Goal: Information Seeking & Learning: Learn about a topic

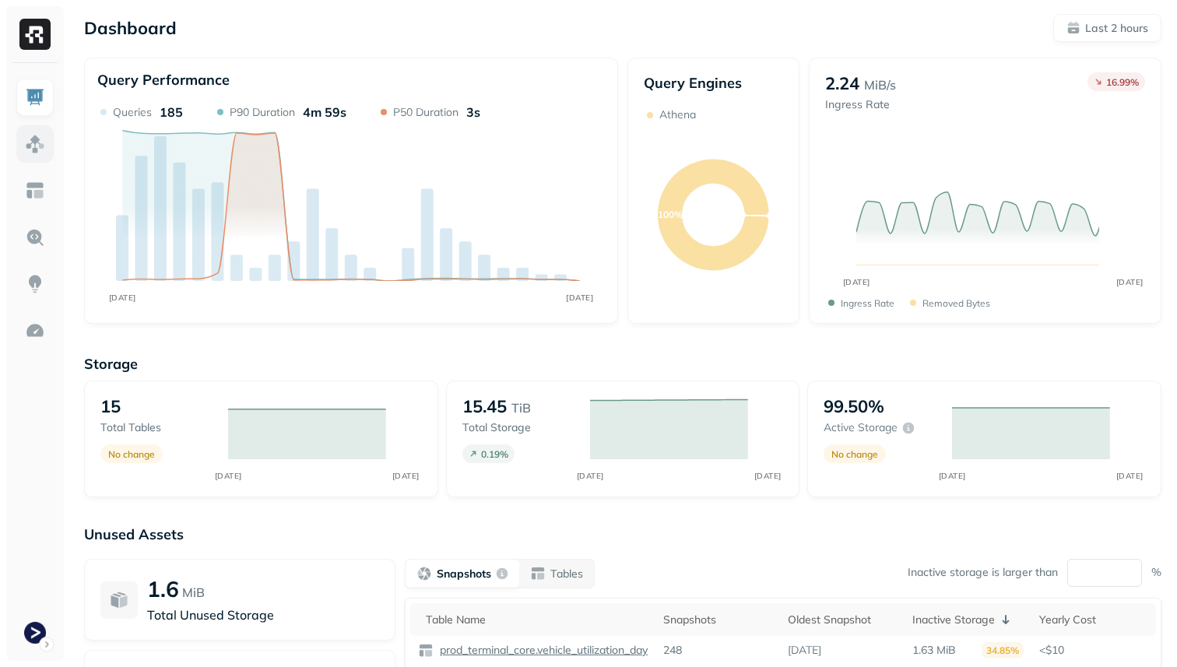
click at [44, 147] on img at bounding box center [35, 144] width 20 height 20
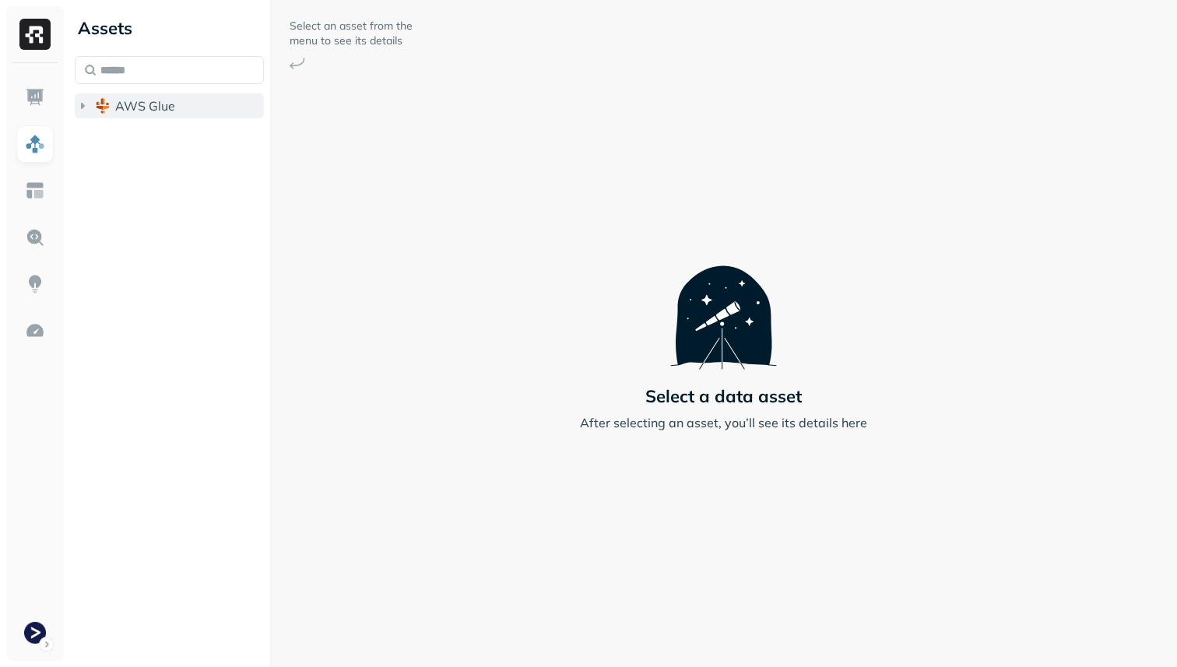
click at [150, 111] on span "AWS Glue" at bounding box center [145, 106] width 60 height 16
click at [160, 128] on span "prod_terminal_core" at bounding box center [187, 136] width 113 height 16
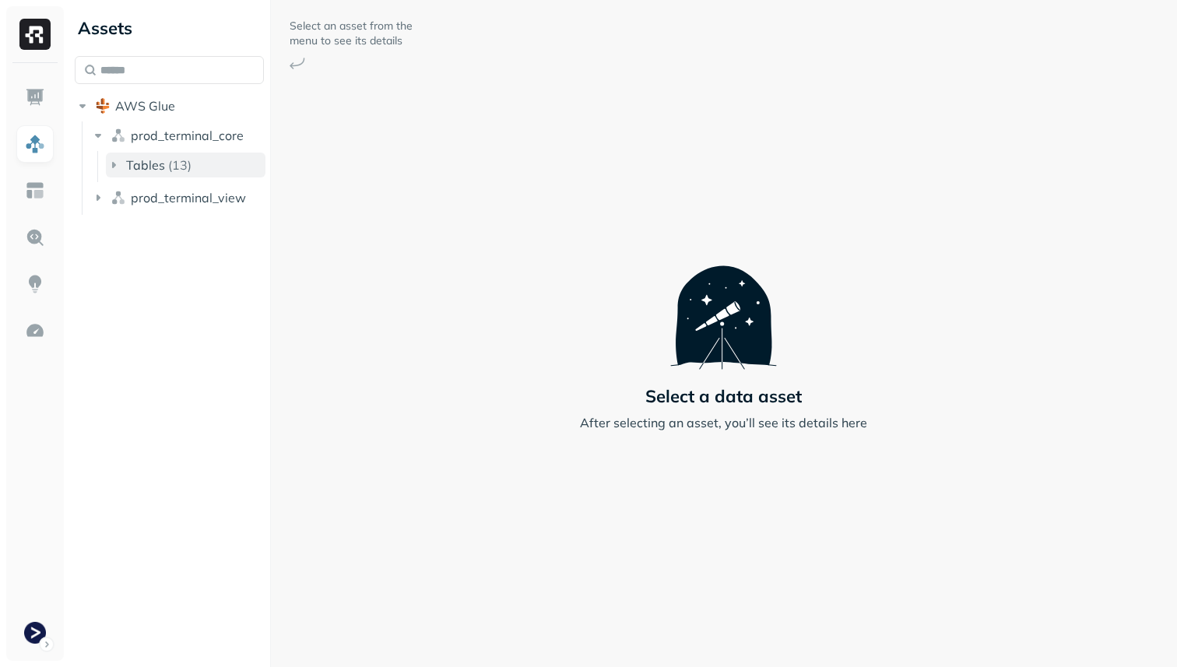
click at [184, 170] on p "( 13 )" at bounding box center [179, 165] width 23 height 16
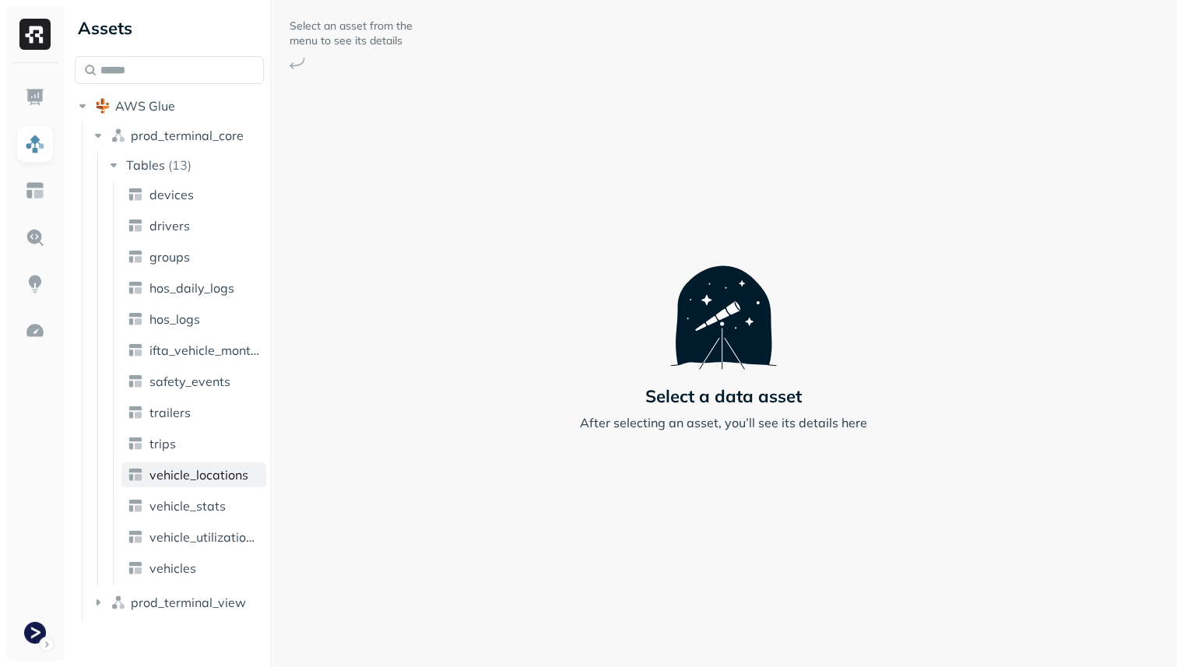
click at [225, 479] on span "vehicle_locations" at bounding box center [198, 475] width 99 height 16
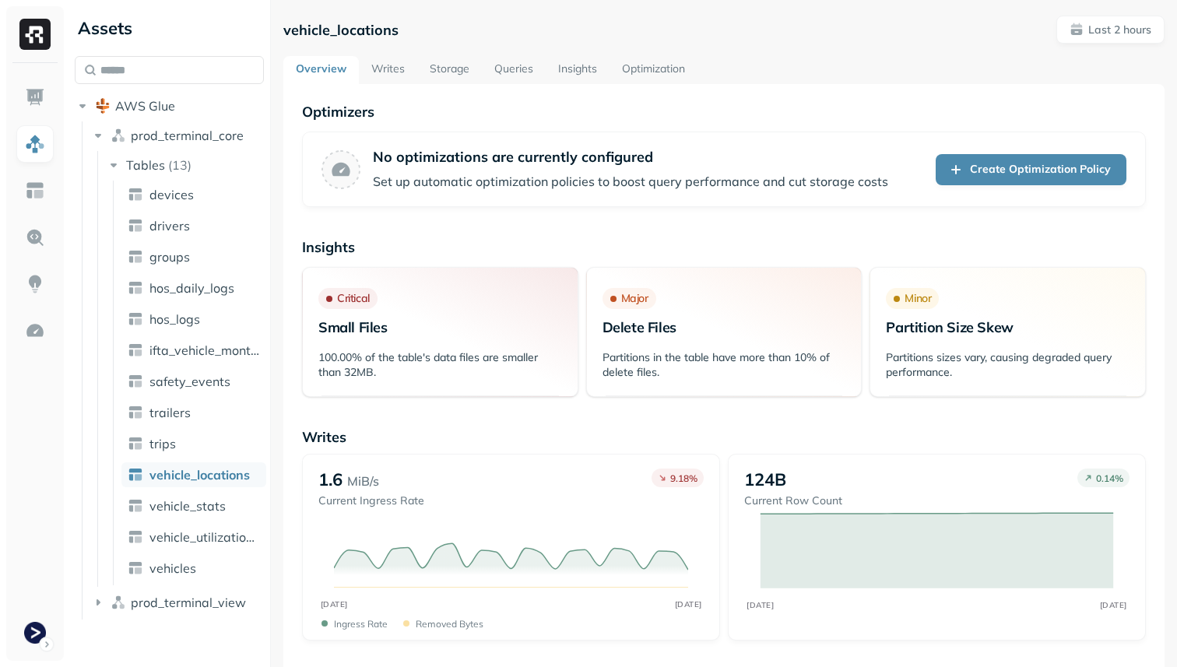
click at [452, 72] on link "Storage" at bounding box center [449, 70] width 65 height 28
click at [451, 71] on link "Storage" at bounding box center [449, 70] width 65 height 28
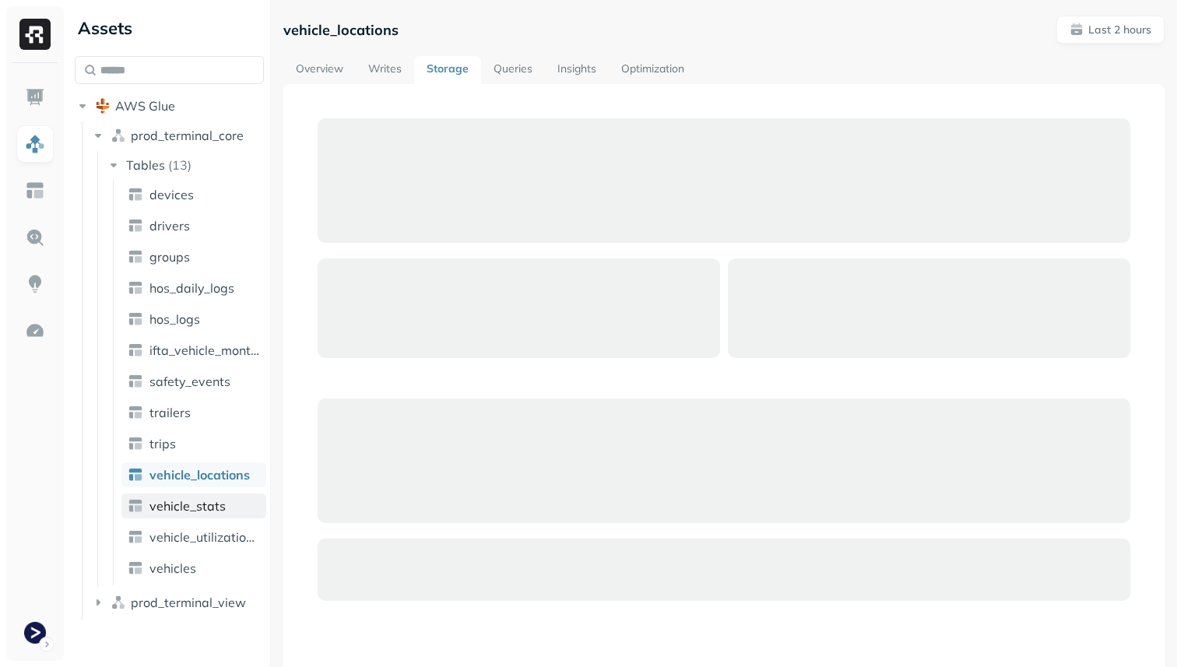
click at [156, 508] on span "vehicle_stats" at bounding box center [187, 506] width 76 height 16
click at [30, 30] on img at bounding box center [34, 34] width 31 height 31
click at [195, 511] on span "vehicle_stats" at bounding box center [187, 506] width 76 height 16
click at [328, 68] on link "Overview" at bounding box center [319, 70] width 72 height 28
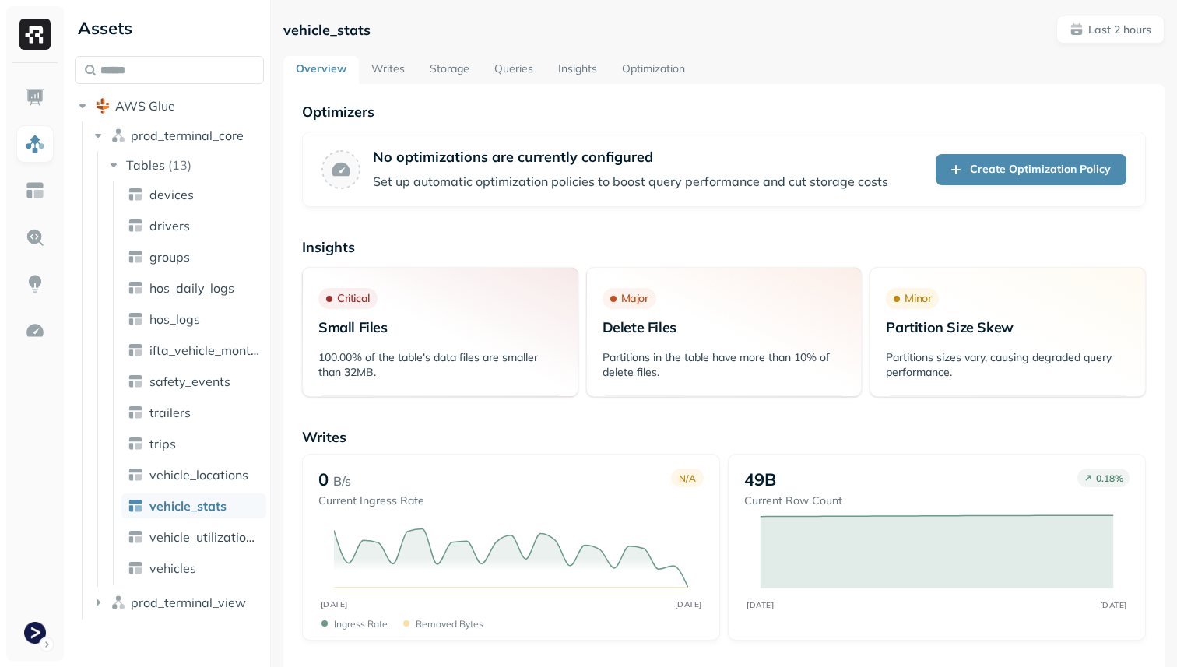
click at [456, 74] on link "Storage" at bounding box center [449, 70] width 65 height 28
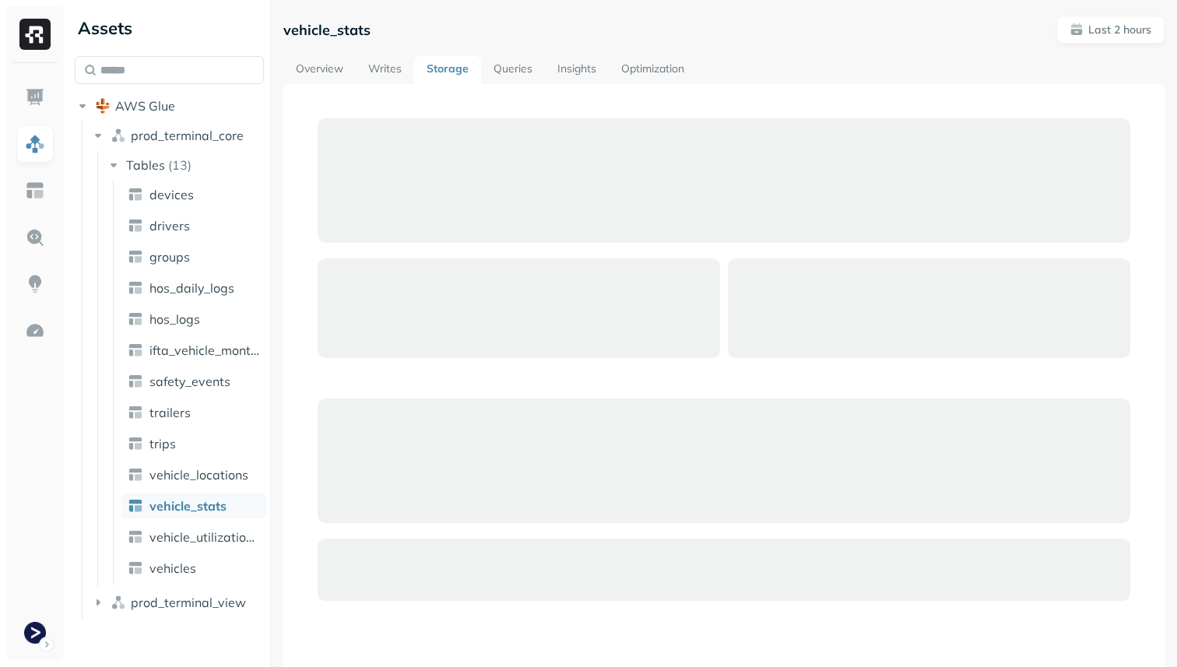
click at [846, 82] on div "Overview Writes Storage Queries Insights Optimization" at bounding box center [723, 70] width 881 height 28
click at [310, 68] on link "Overview" at bounding box center [319, 70] width 72 height 28
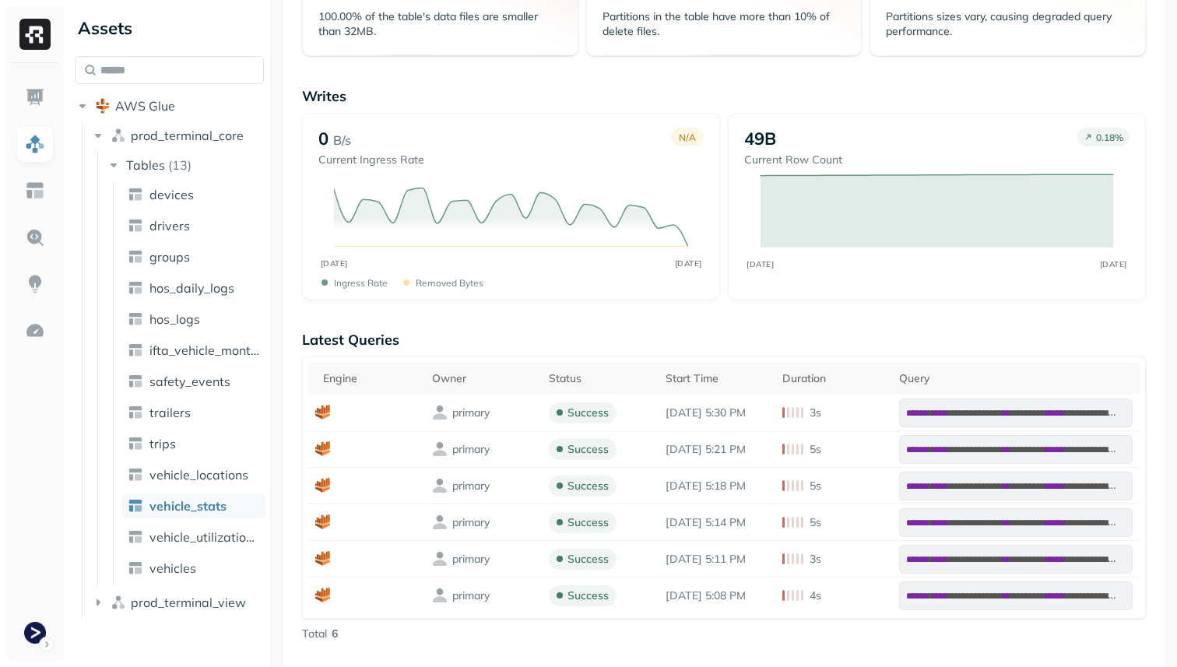
scroll to position [329, 0]
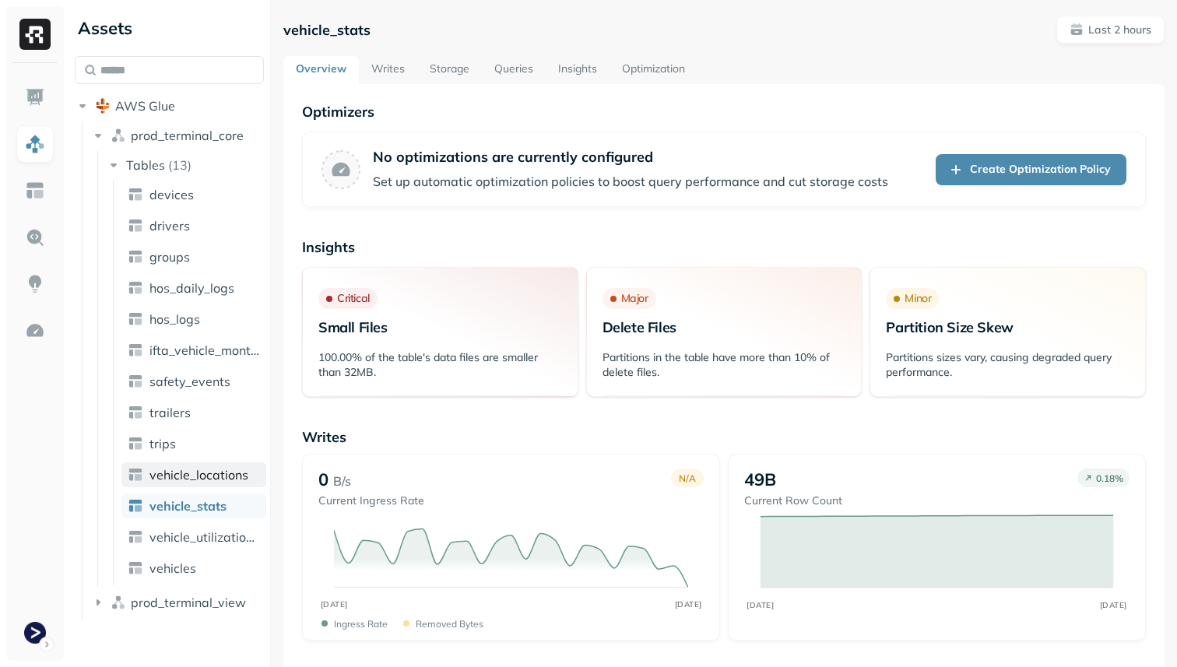
click at [188, 478] on span "vehicle_locations" at bounding box center [198, 475] width 99 height 16
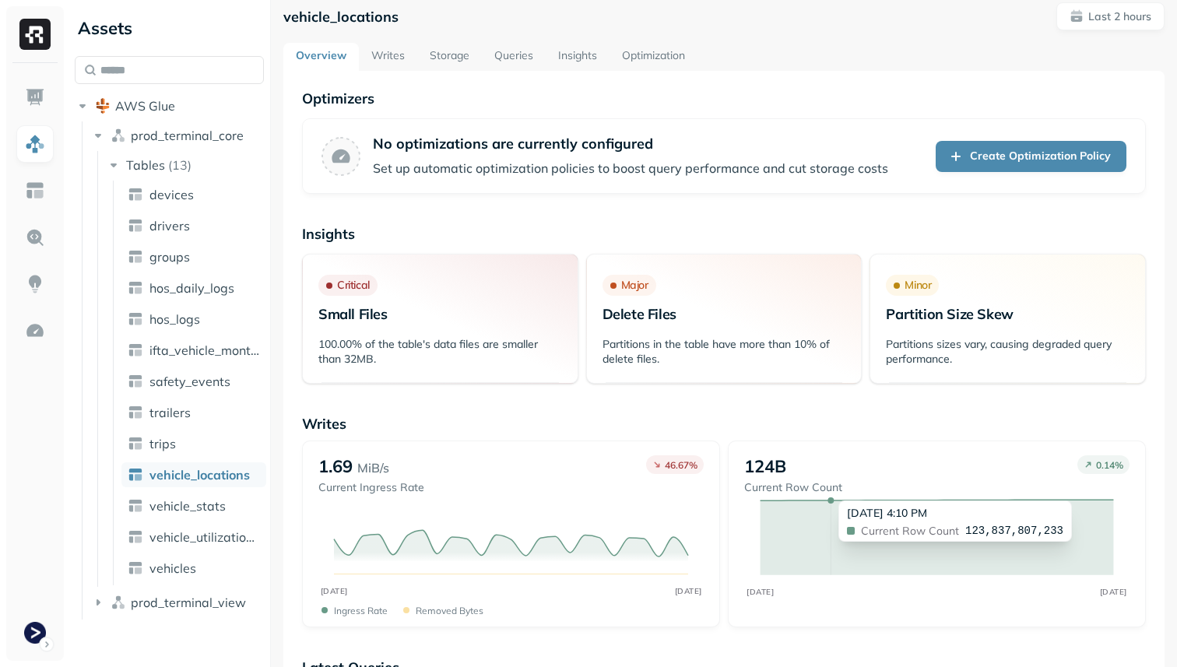
scroll to position [12, 0]
click at [678, 318] on p "Delete Files" at bounding box center [724, 315] width 244 height 18
click at [651, 353] on p "Partitions in the table have more than 10% of delete files." at bounding box center [724, 353] width 244 height 30
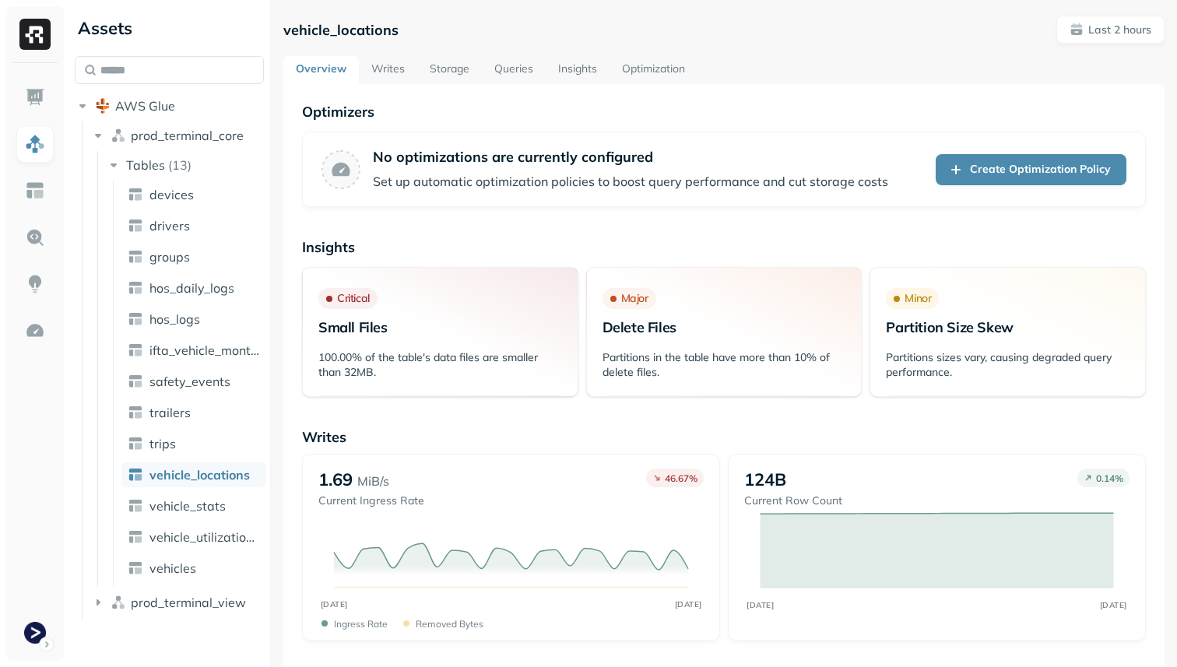
click at [575, 66] on link "Insights" at bounding box center [578, 70] width 64 height 28
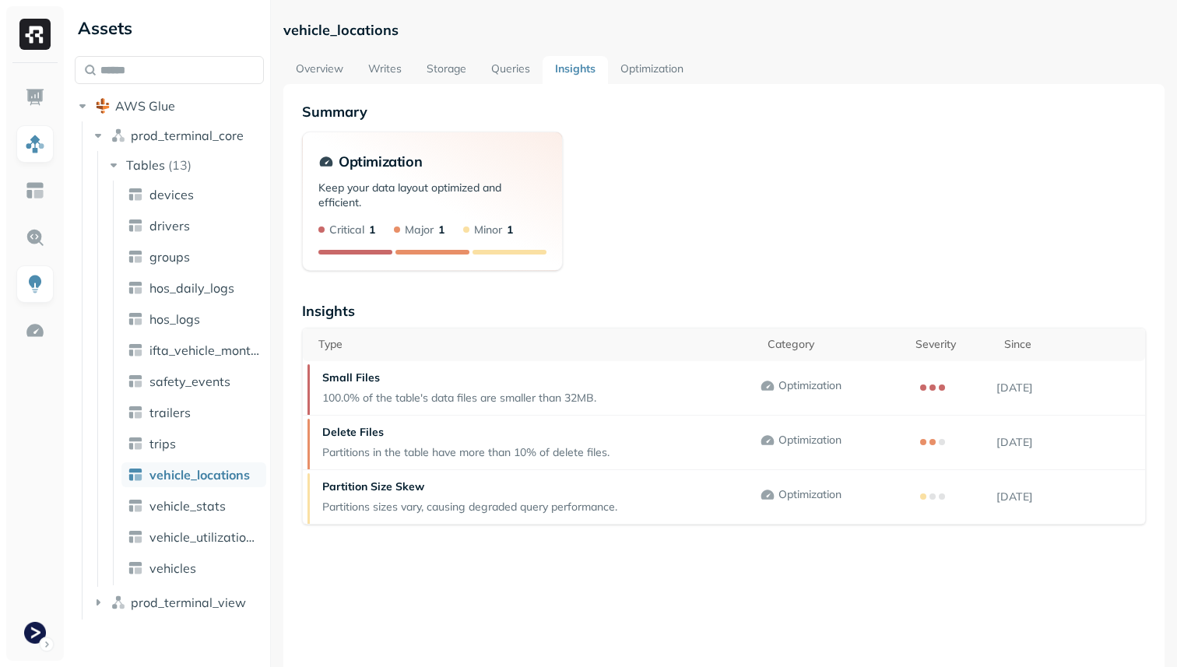
click at [641, 71] on link "Optimization" at bounding box center [652, 70] width 88 height 28
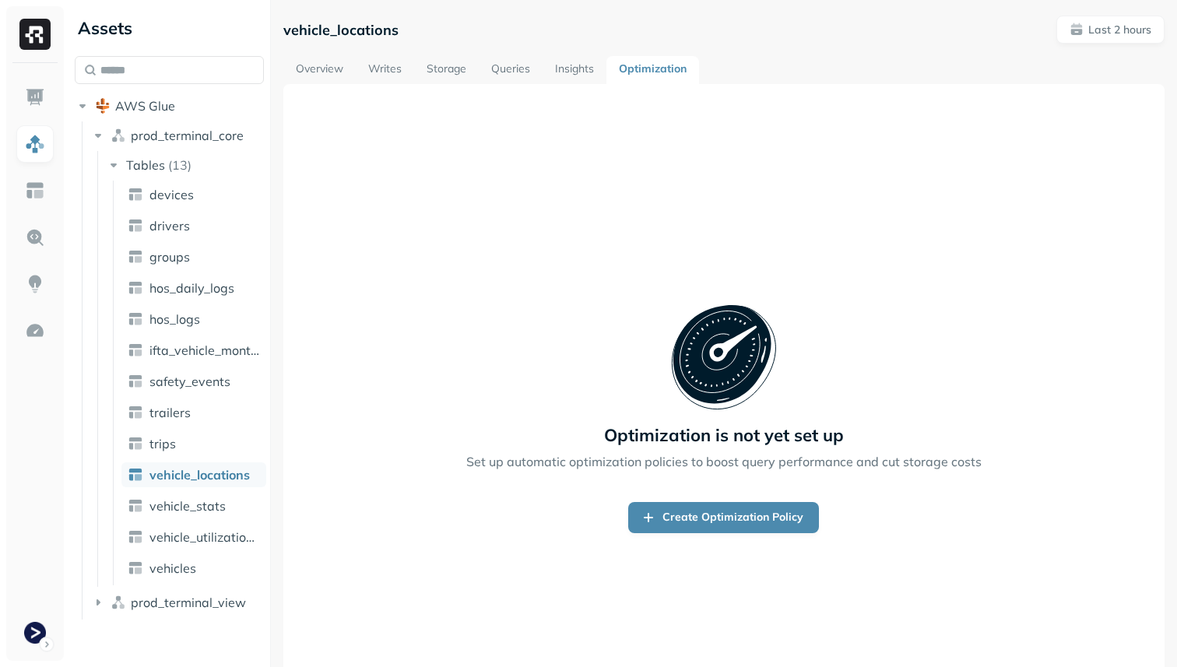
click at [504, 73] on link "Queries" at bounding box center [511, 70] width 64 height 28
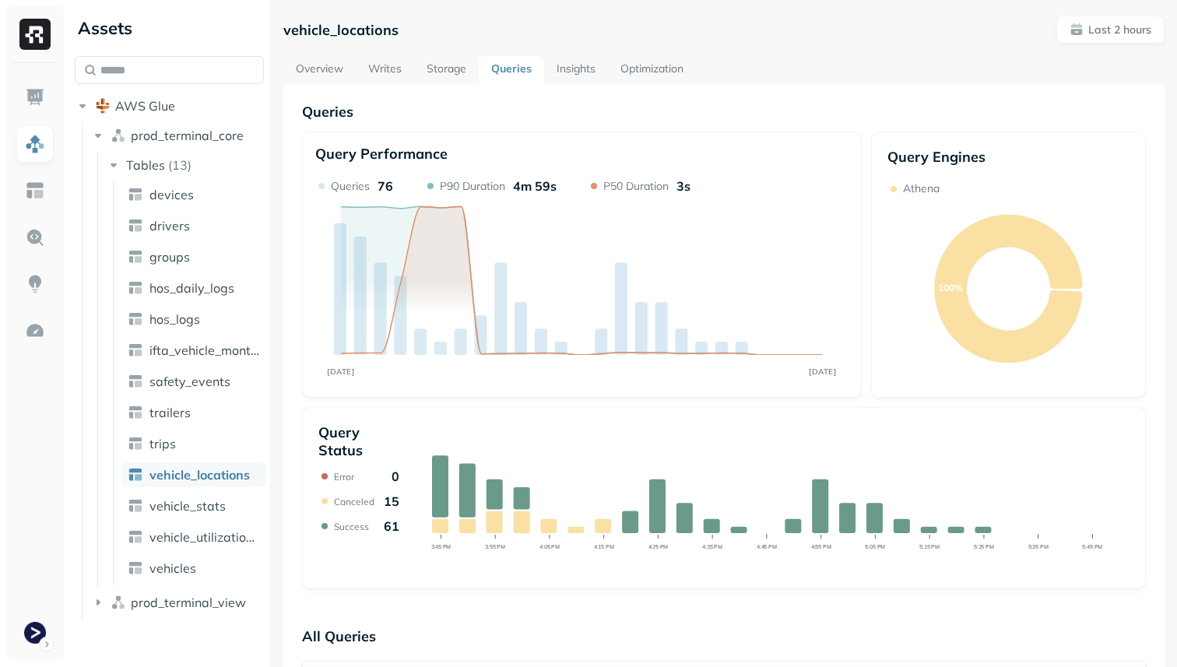
click at [448, 61] on link "Storage" at bounding box center [446, 70] width 65 height 28
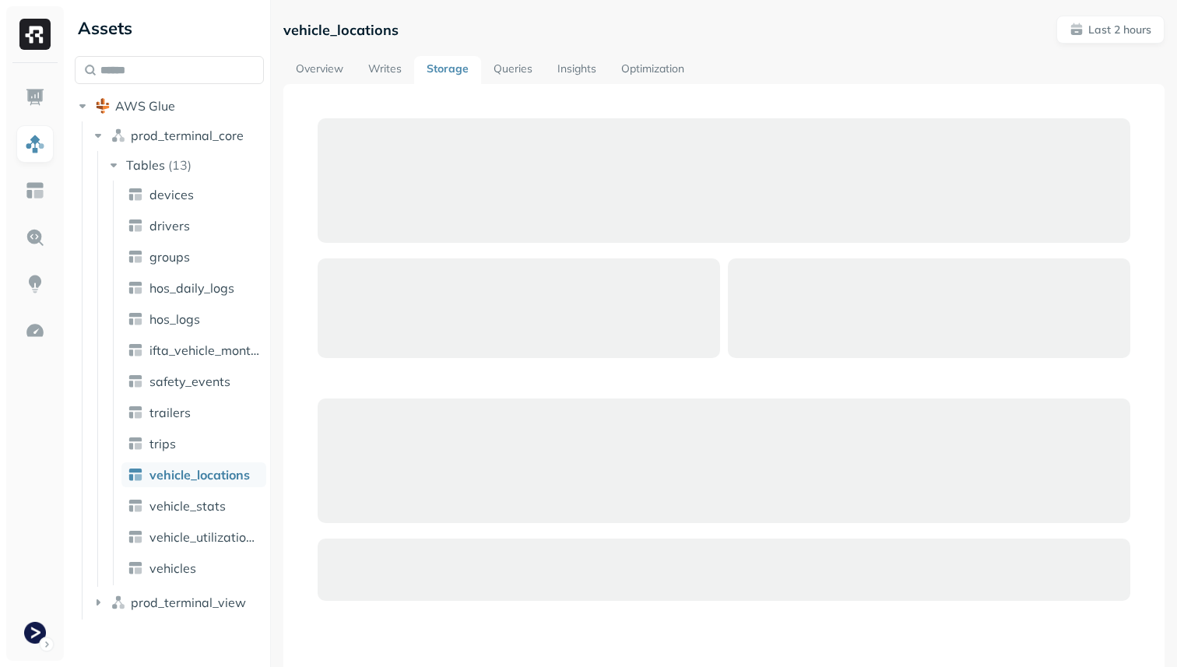
click at [202, 469] on span "vehicle_locations" at bounding box center [199, 475] width 100 height 16
click at [315, 73] on link "Overview" at bounding box center [319, 70] width 72 height 28
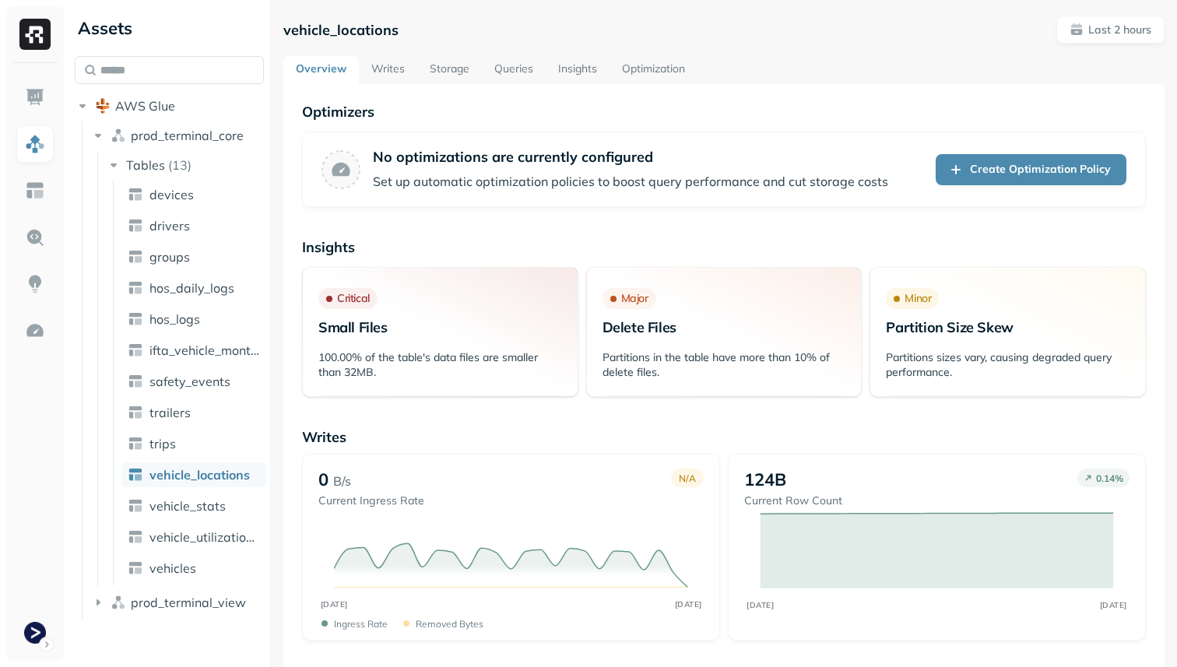
click at [571, 62] on link "Insights" at bounding box center [578, 70] width 64 height 28
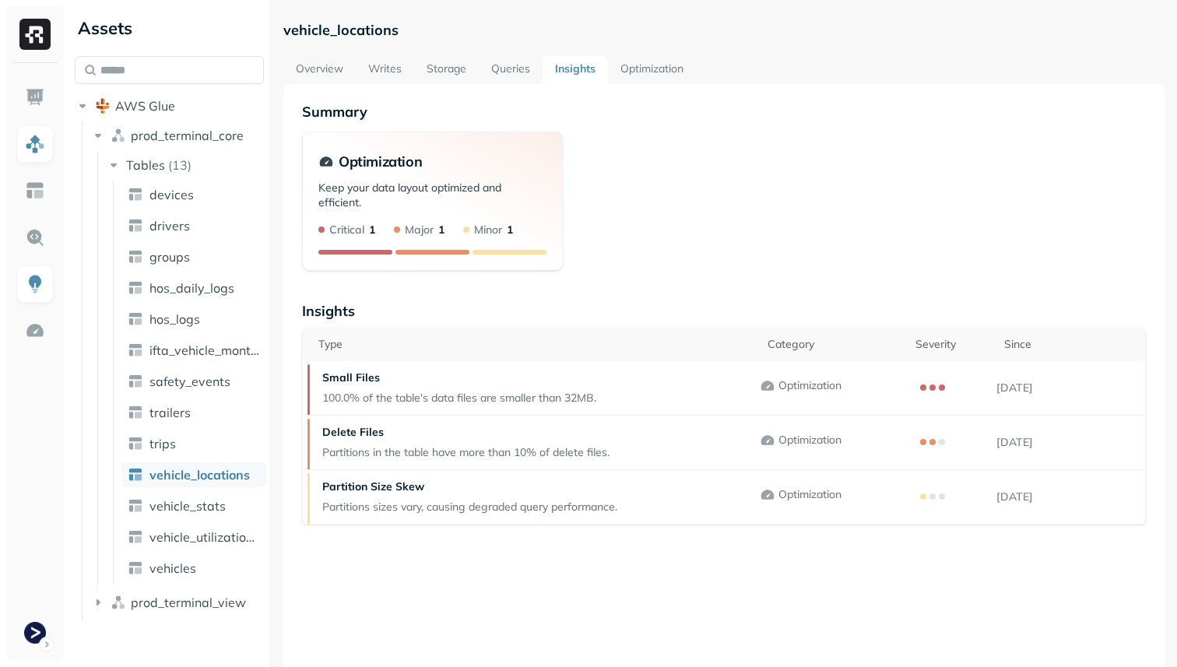
click at [518, 65] on link "Queries" at bounding box center [511, 70] width 64 height 28
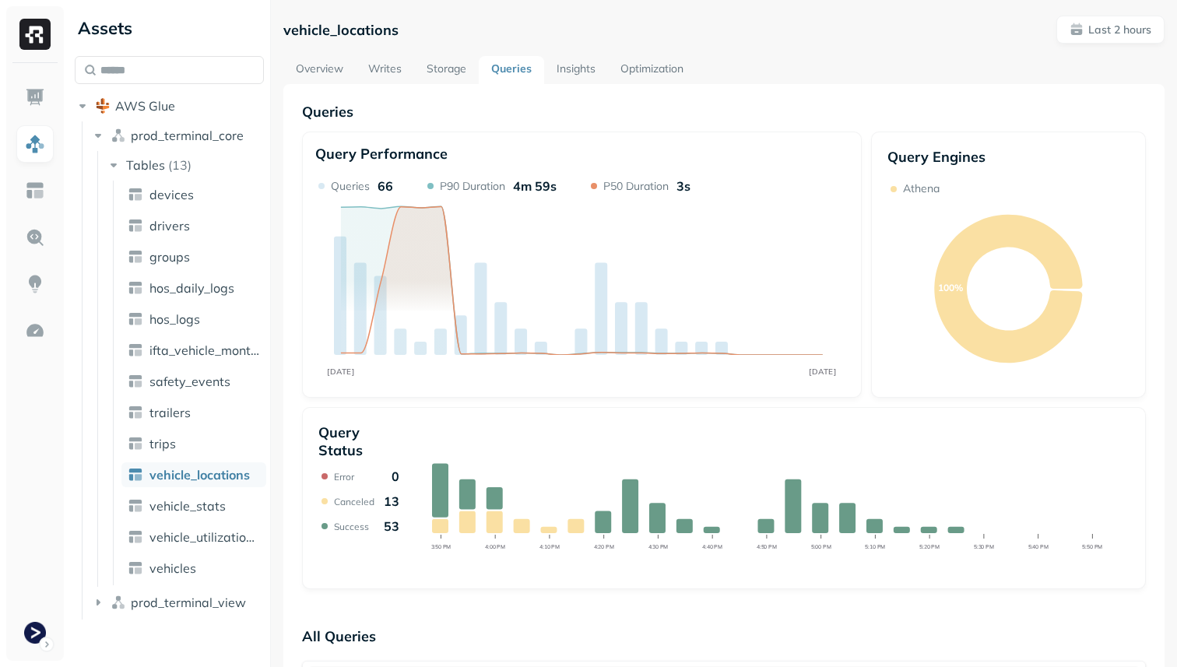
click at [396, 73] on link "Writes" at bounding box center [385, 70] width 58 height 28
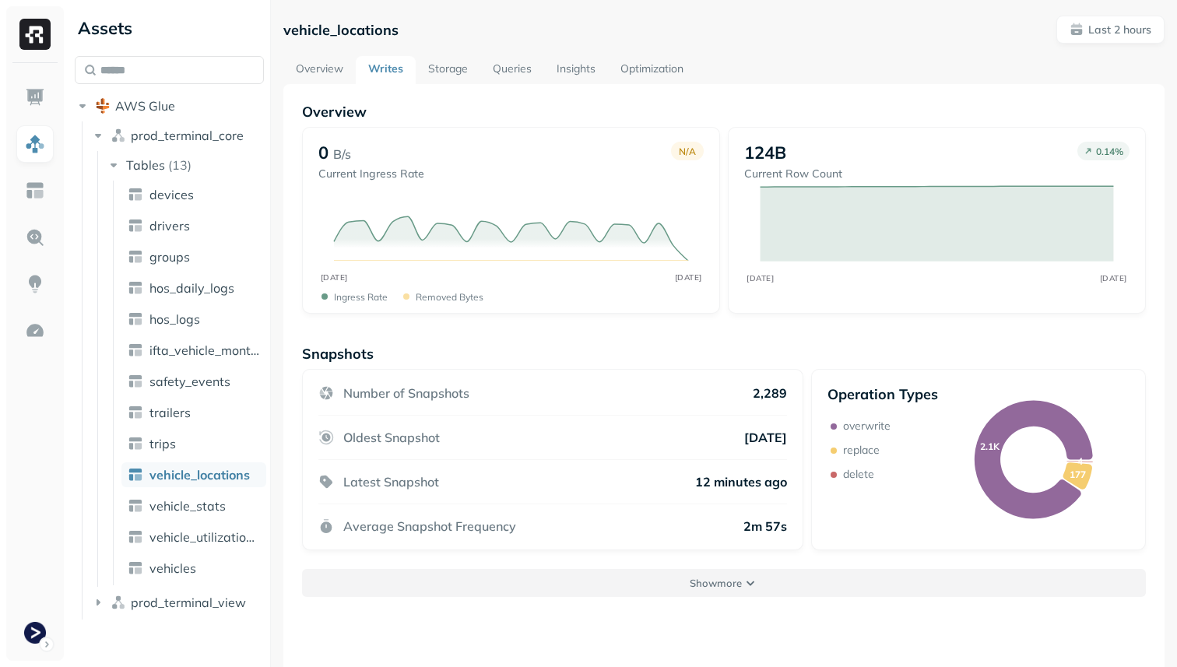
scroll to position [84, 0]
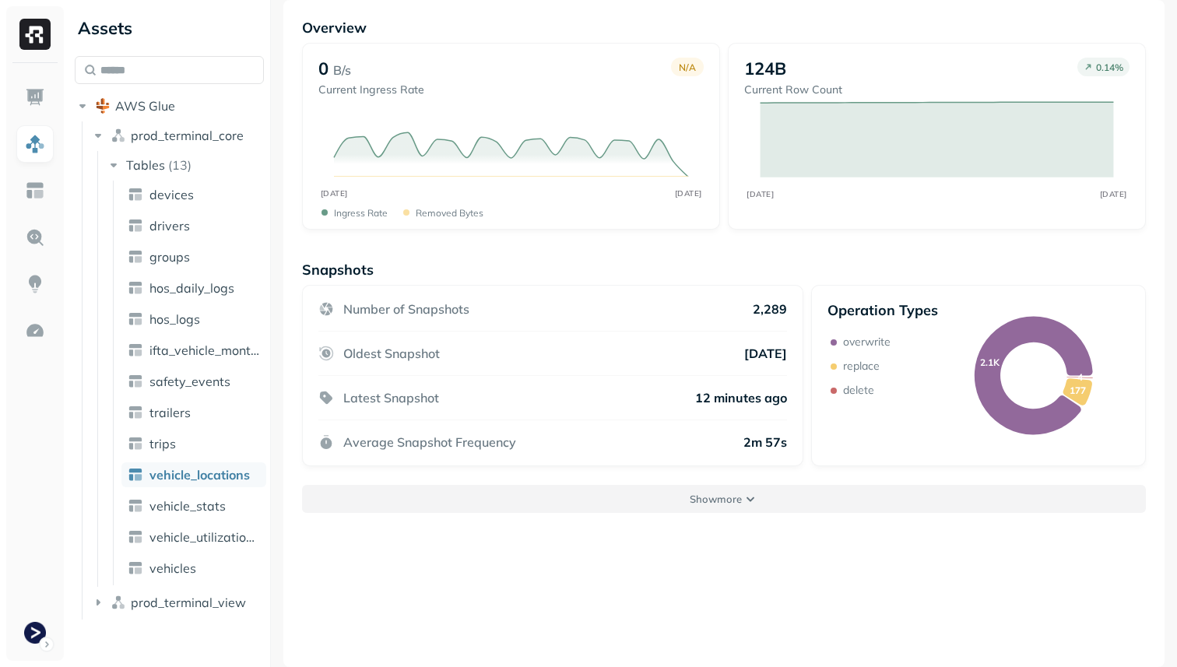
click at [798, 505] on button "Show more" at bounding box center [724, 499] width 844 height 28
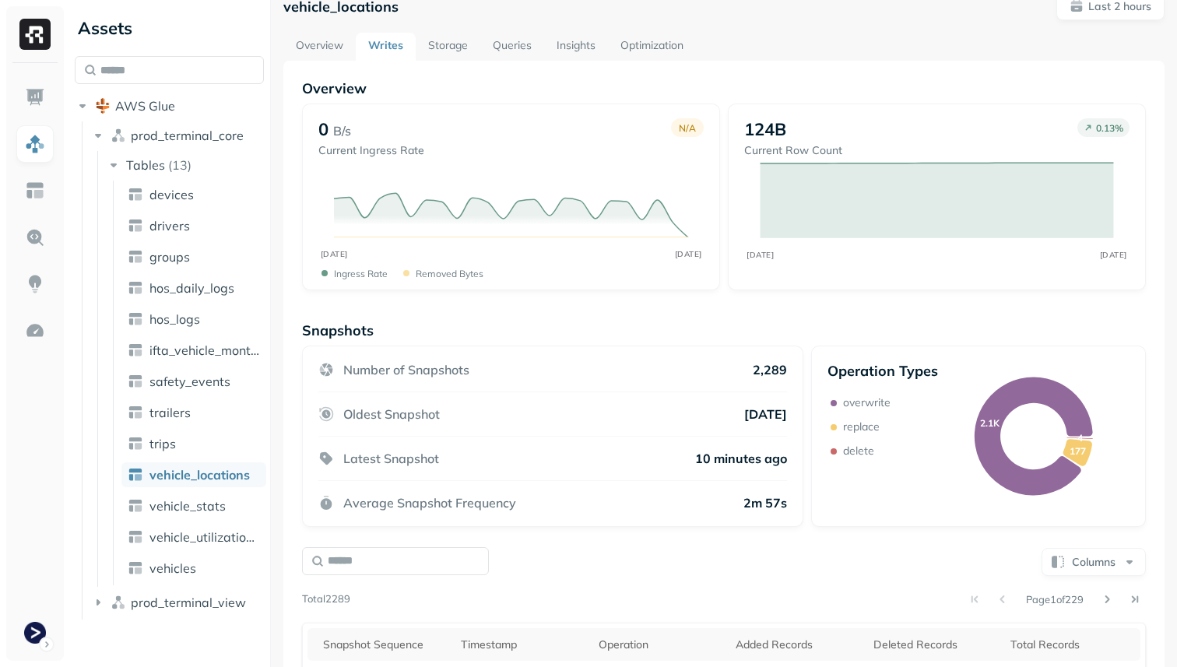
scroll to position [0, 0]
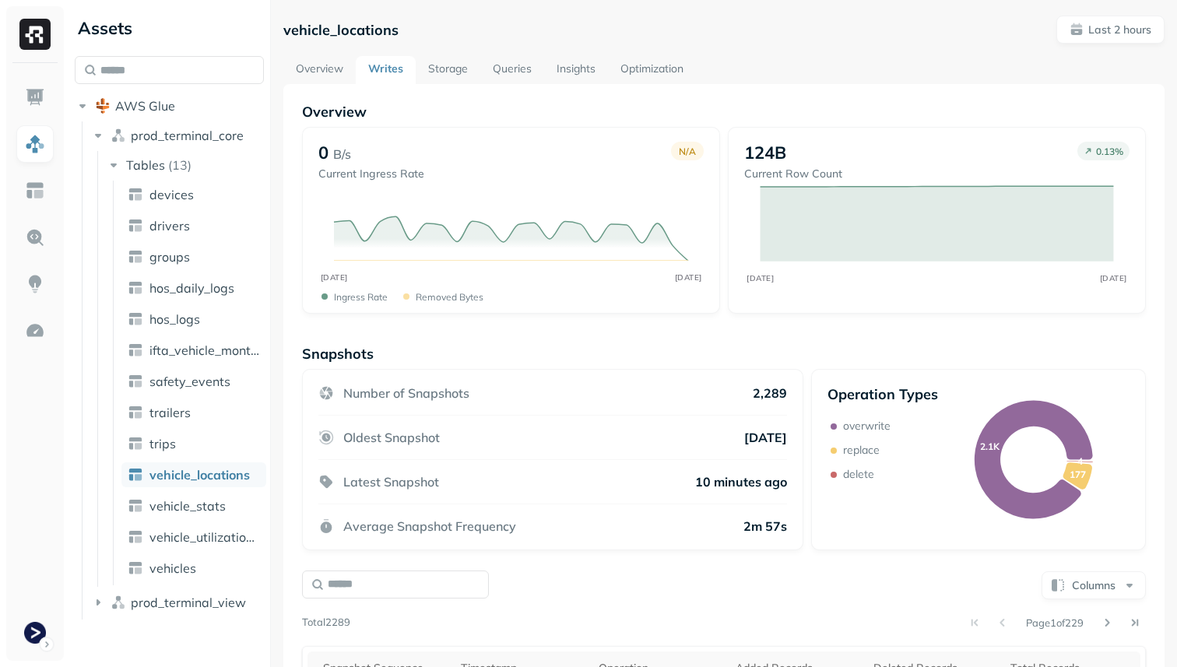
click at [457, 64] on link "Storage" at bounding box center [448, 70] width 65 height 28
